Goal: Task Accomplishment & Management: Use online tool/utility

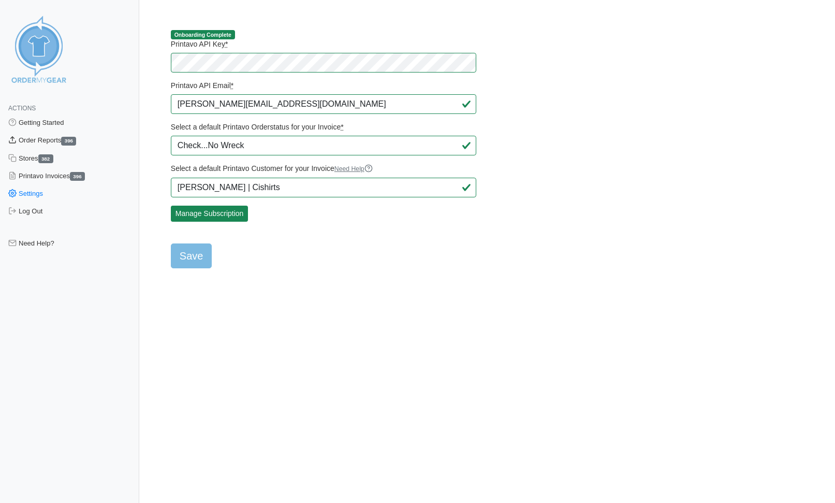
click at [40, 141] on link "Order Reports 396" at bounding box center [69, 141] width 139 height 18
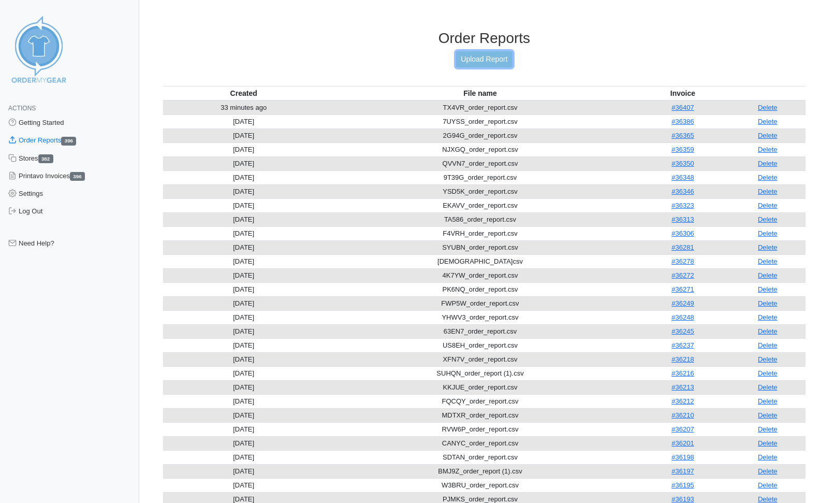
click at [504, 62] on link "Upload Report" at bounding box center [484, 59] width 56 height 16
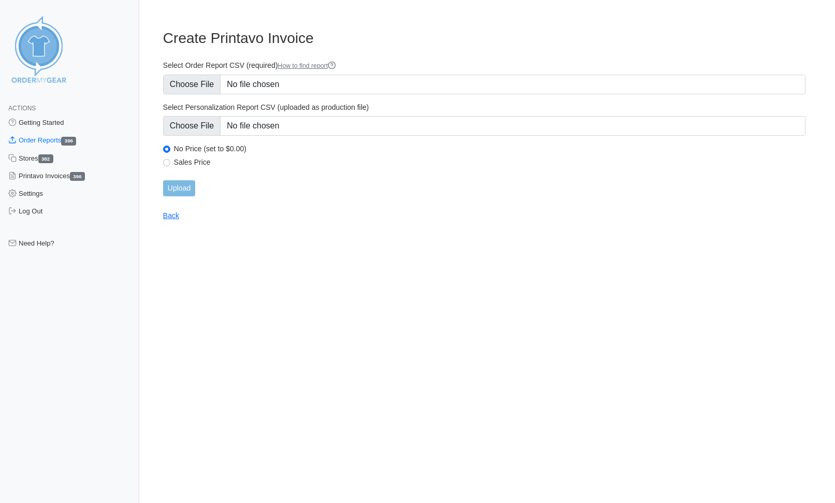
type input "C:\fakepath\6HXMW_order_report.csv"
click at [177, 187] on input "Upload" at bounding box center [179, 188] width 32 height 16
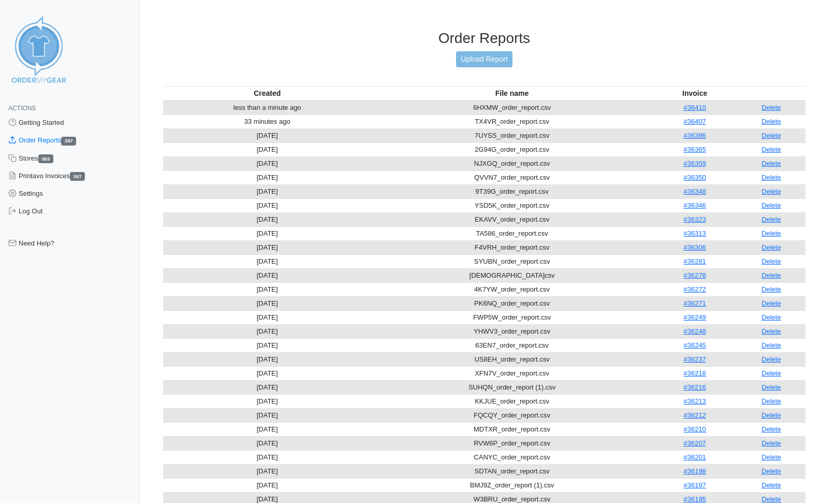
click at [780, 104] on link "Delete" at bounding box center [772, 108] width 20 height 8
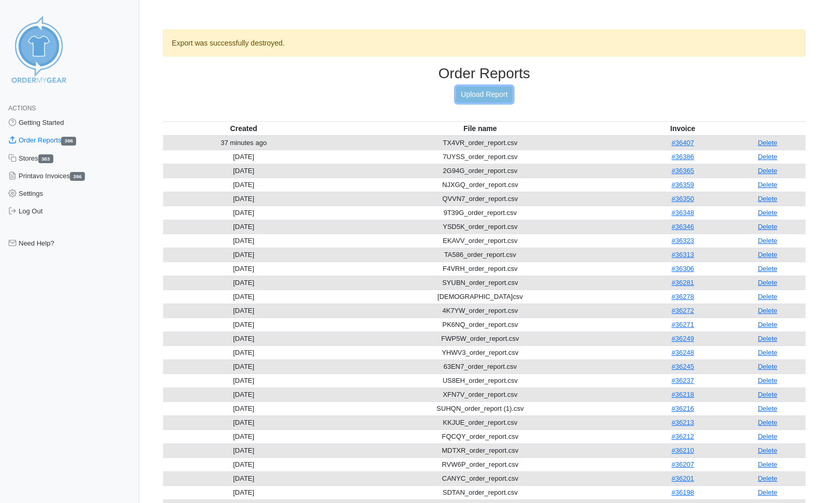
click at [496, 91] on link "Upload Report" at bounding box center [484, 94] width 56 height 16
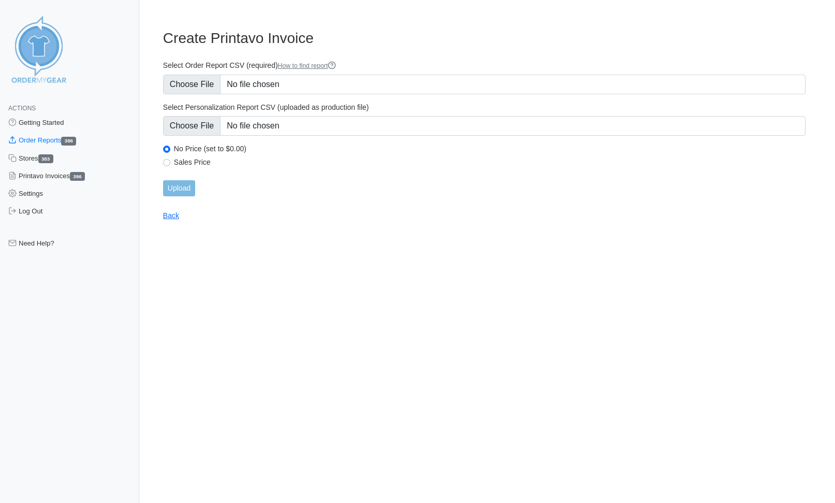
type input "C:\fakepath\6HXMW_order_report.csv"
click at [181, 189] on input "Upload" at bounding box center [179, 188] width 32 height 16
